Goal: Task Accomplishment & Management: Manage account settings

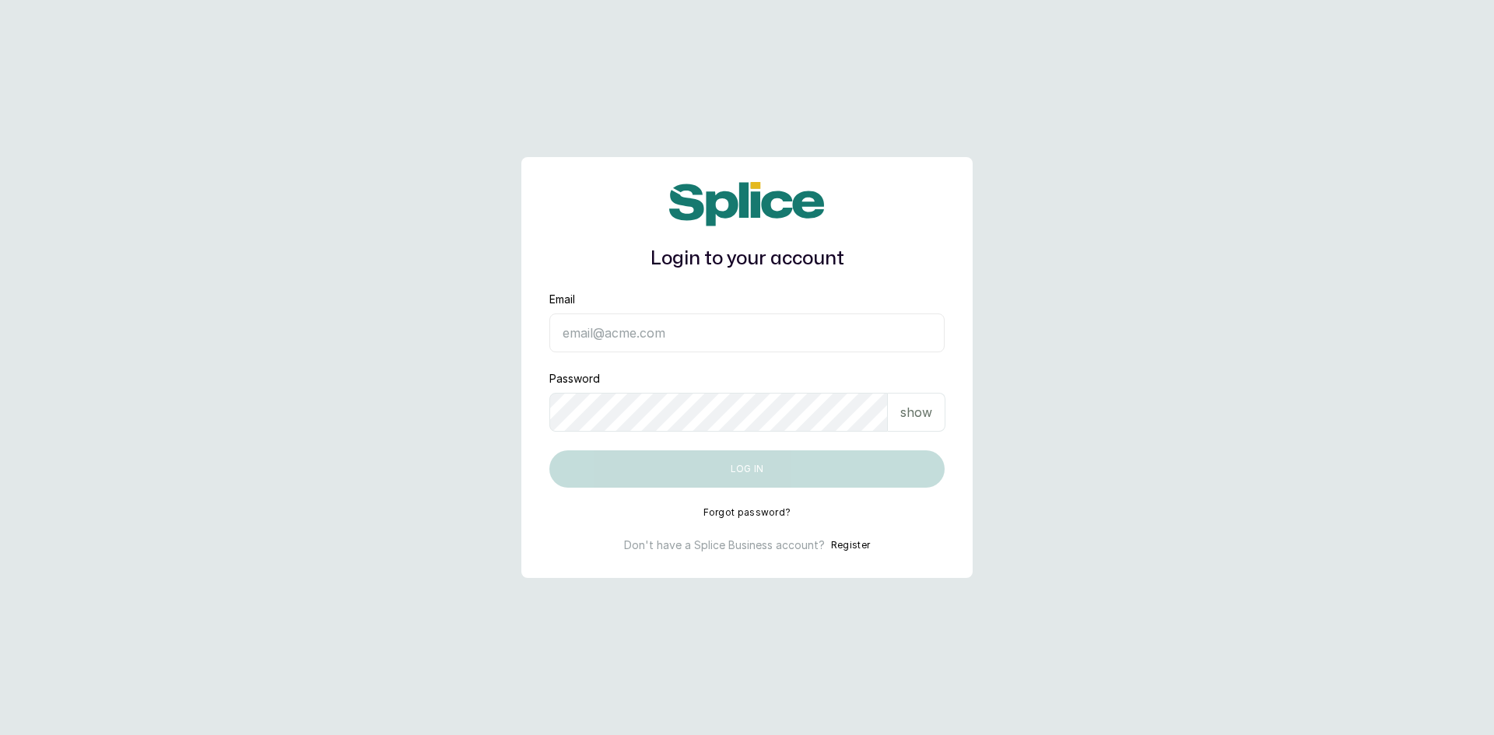
click at [611, 342] on input "Email" at bounding box center [746, 333] width 395 height 39
type input "[EMAIL_ADDRESS][DOMAIN_NAME]"
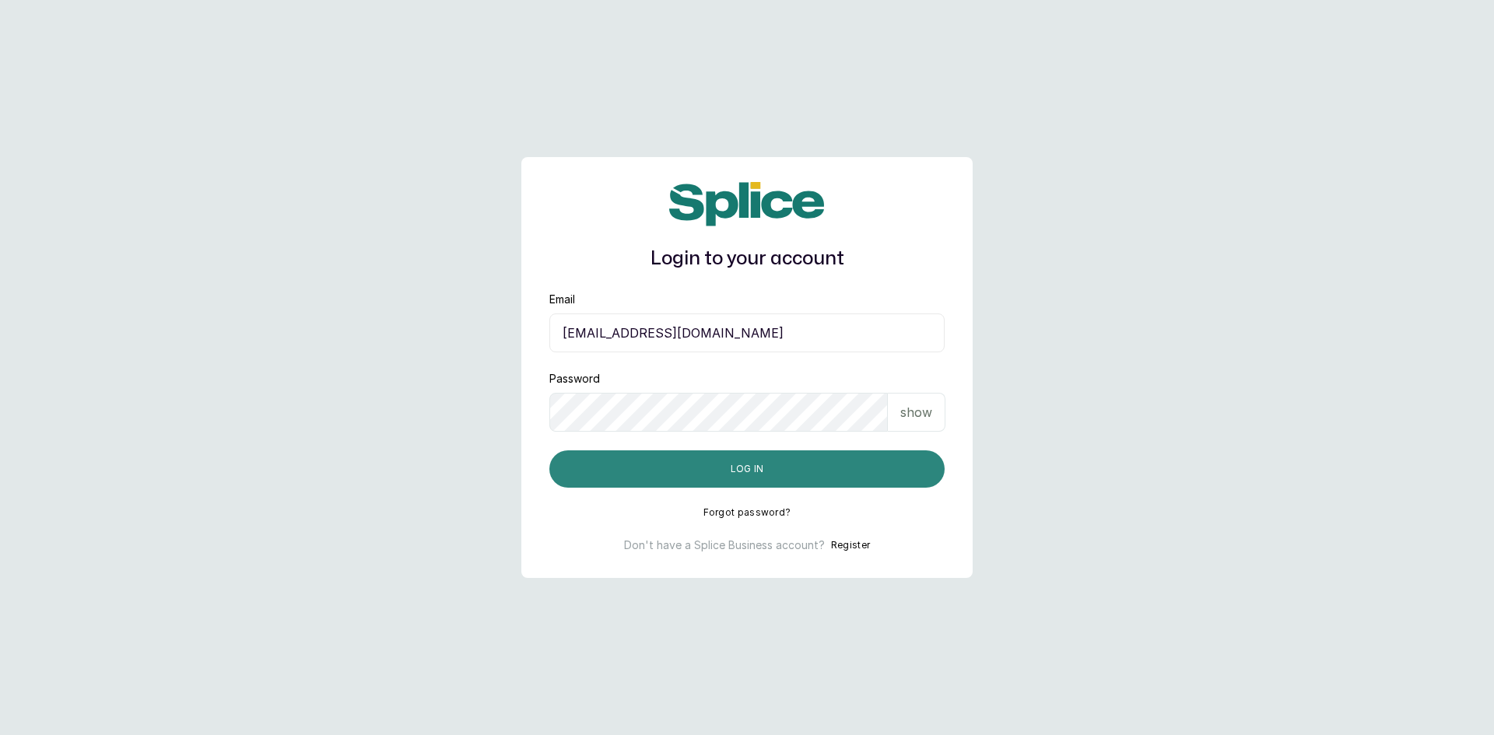
click at [683, 468] on button "Log in" at bounding box center [746, 468] width 395 height 37
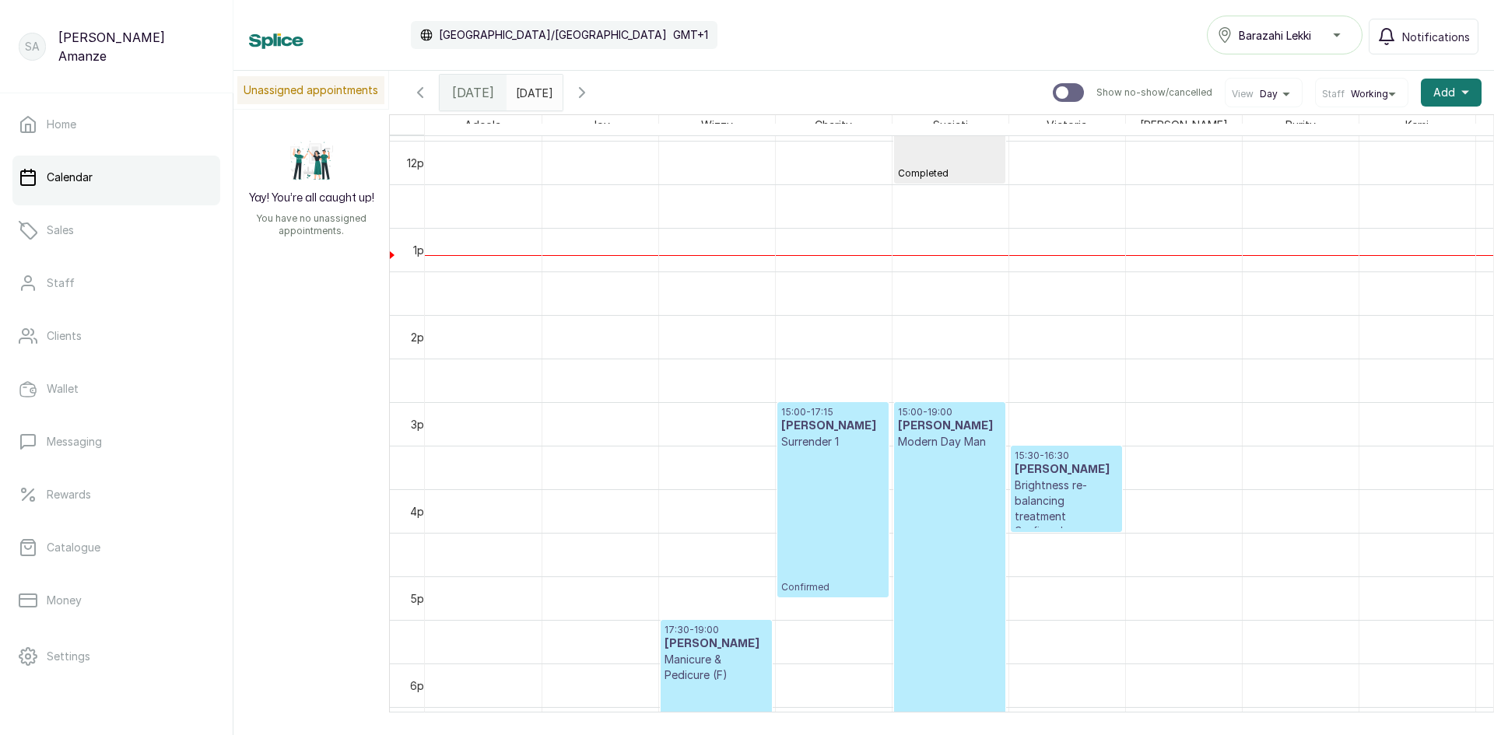
scroll to position [1068, 0]
